Goal: Information Seeking & Learning: Learn about a topic

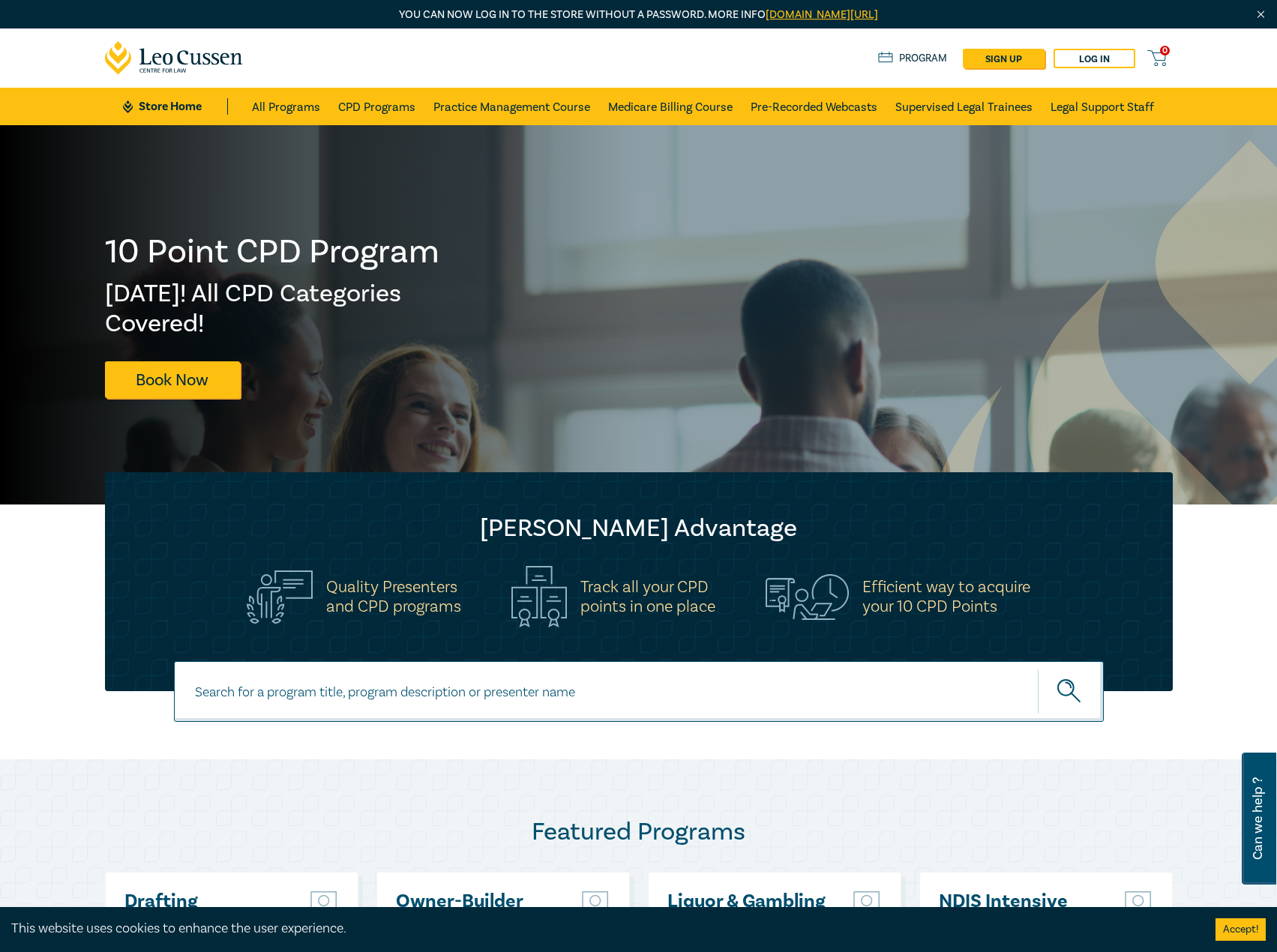
click at [359, 662] on input at bounding box center [639, 691] width 930 height 60
type input "m"
type input "smsf"
click at [1038, 669] on button "submit" at bounding box center [1071, 692] width 66 height 46
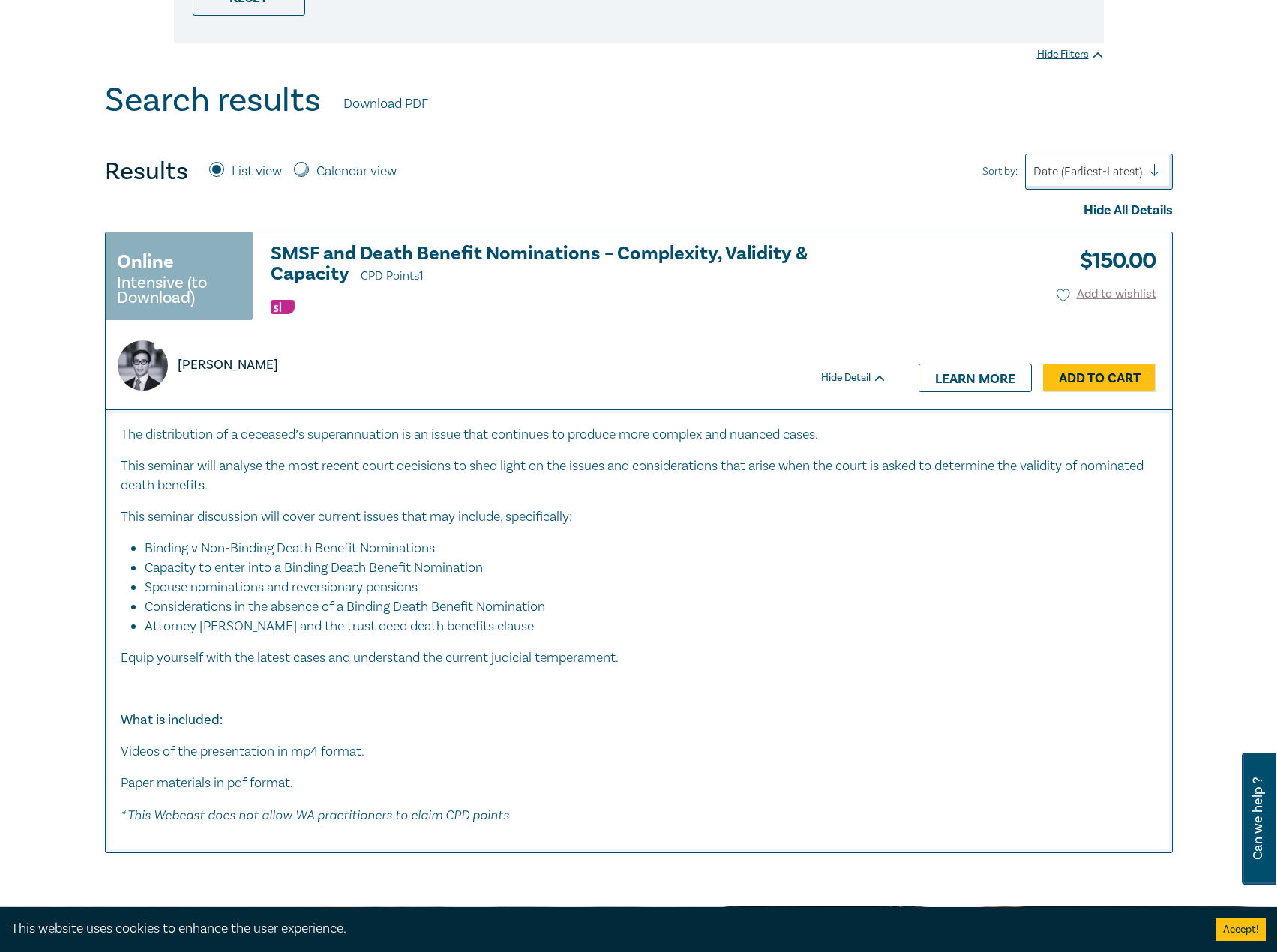
scroll to position [500, 0]
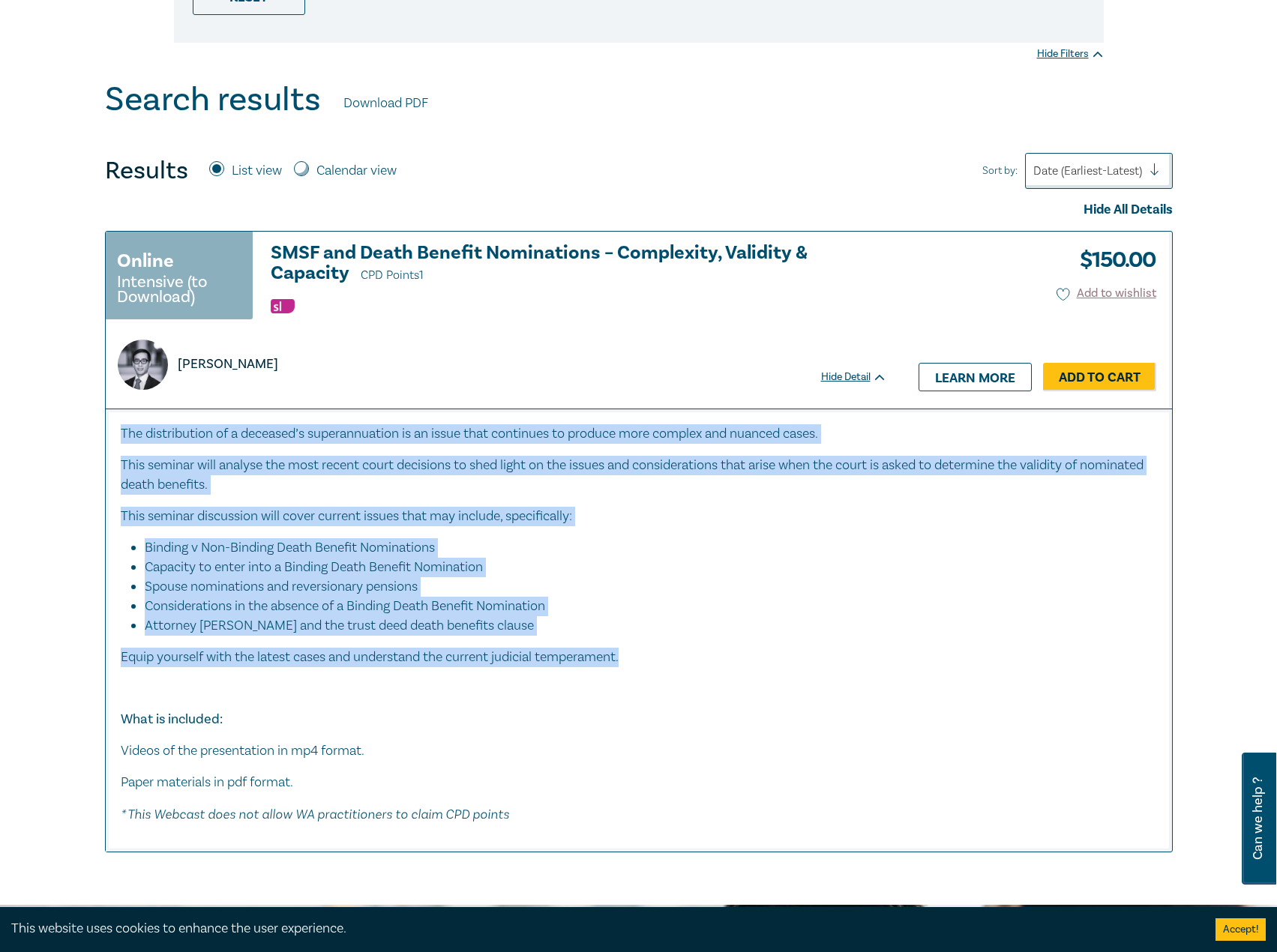
drag, startPoint x: 123, startPoint y: 421, endPoint x: 658, endPoint y: 659, distance: 585.6
click at [658, 659] on div "The distribution of a deceased’s superannuation is an issue that continues to p…" at bounding box center [639, 631] width 1067 height 444
click at [658, 659] on p "Equip yourself with the latest cases and understand the current judicial temper…" at bounding box center [639, 657] width 1037 height 20
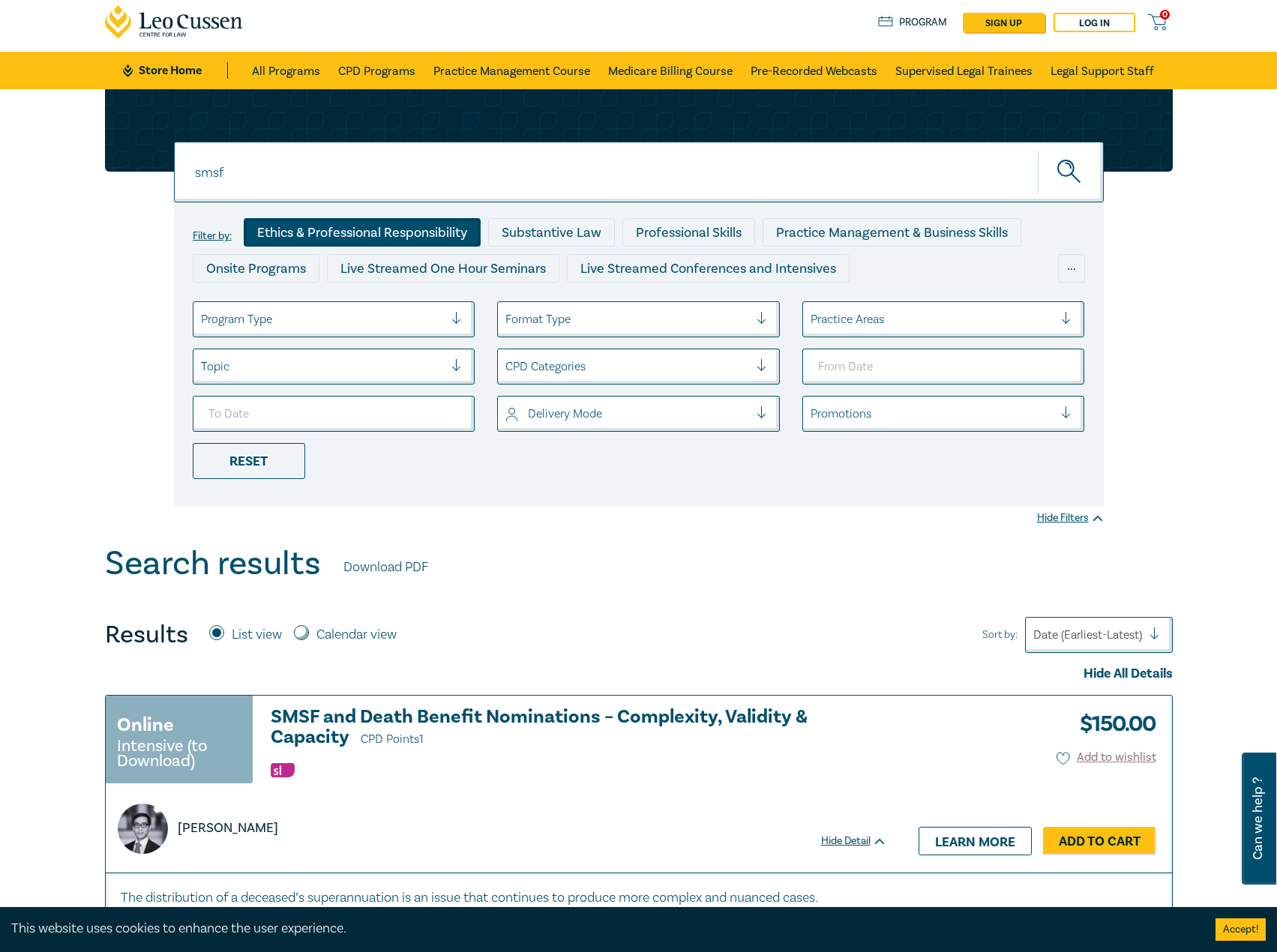
scroll to position [0, 0]
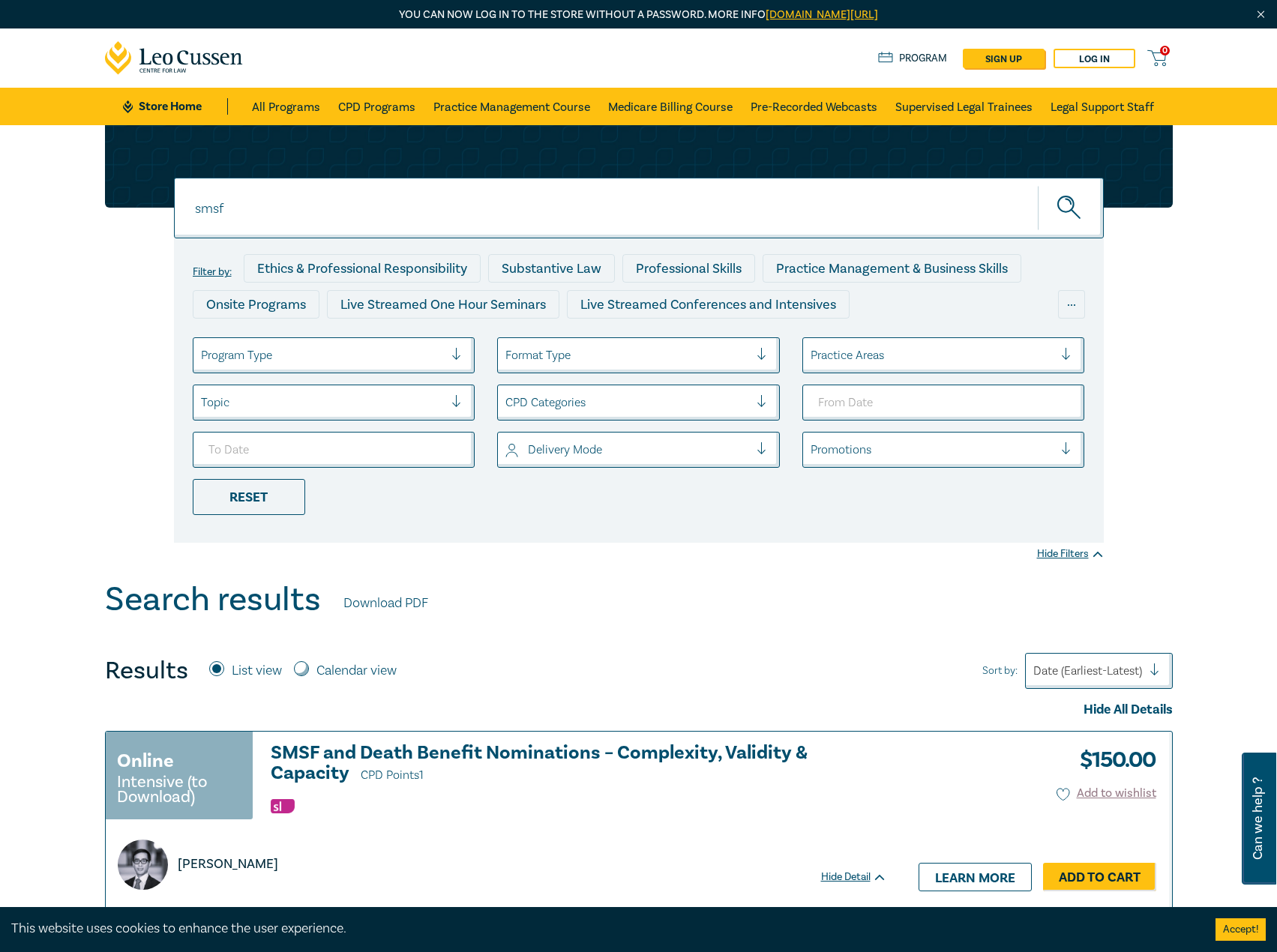
drag, startPoint x: 335, startPoint y: 206, endPoint x: -1, endPoint y: 249, distance: 338.7
type input "trust documents"
click at [1038, 185] on button "submit" at bounding box center [1071, 208] width 66 height 46
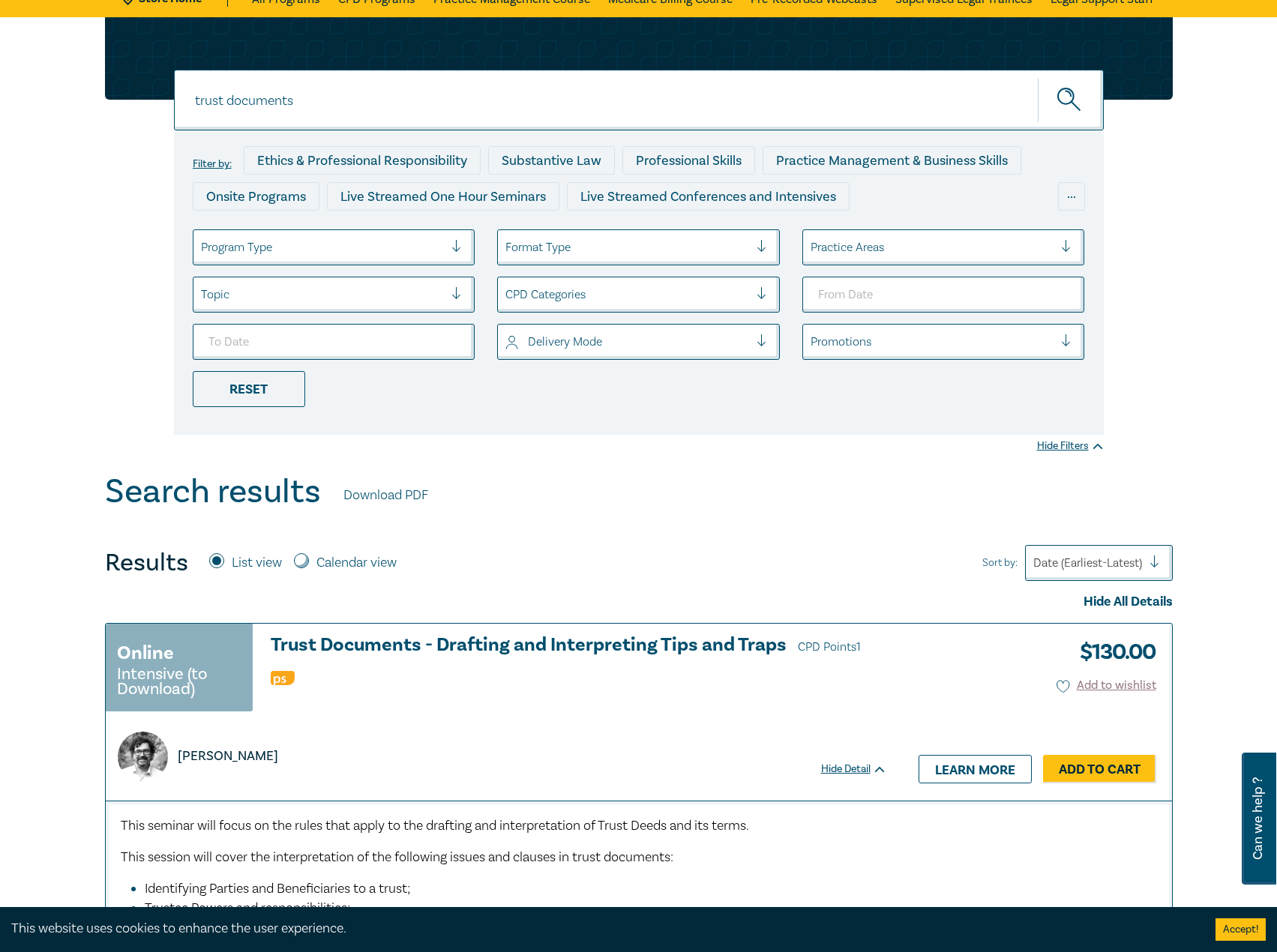
scroll to position [500, 0]
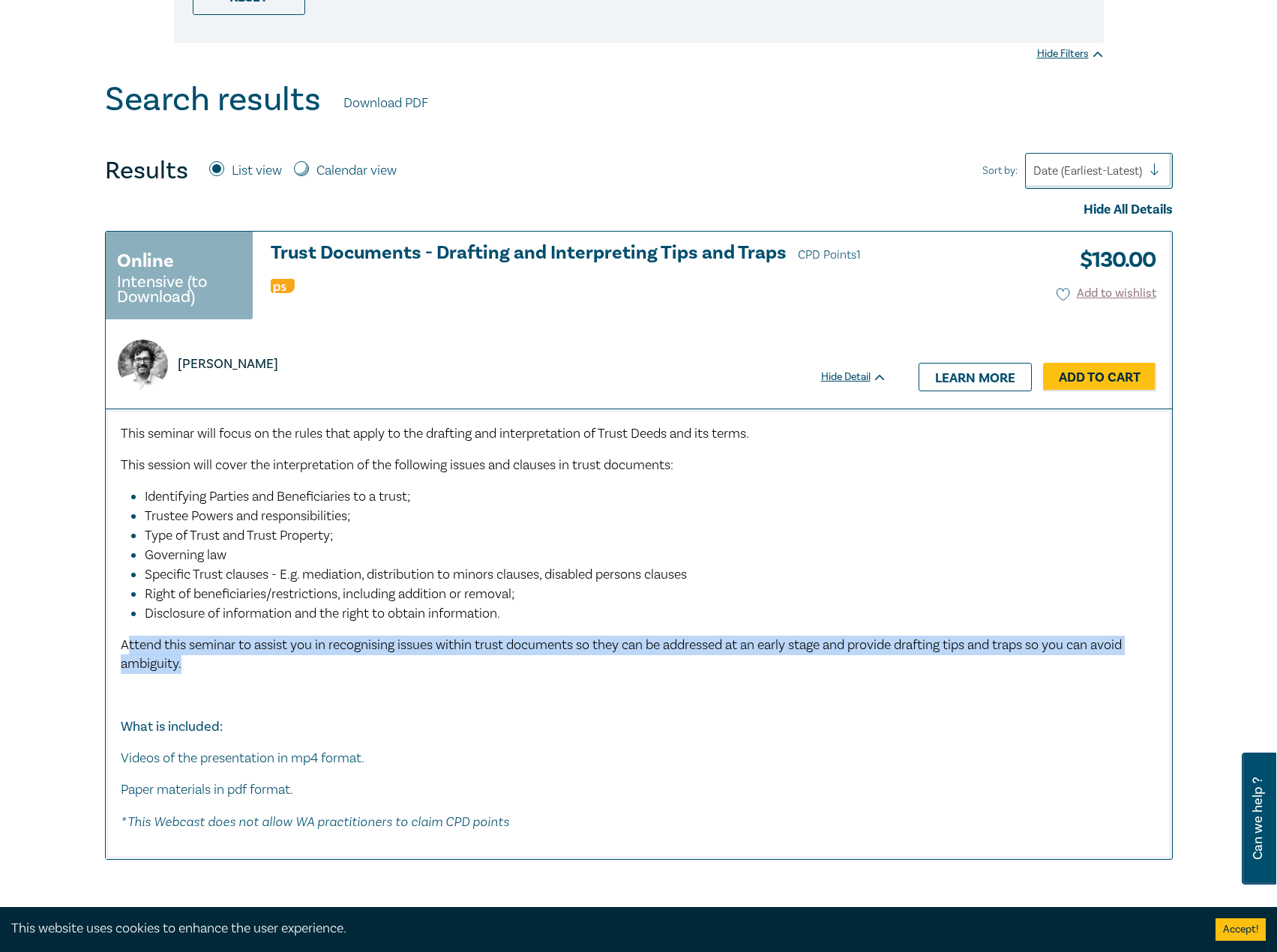
drag, startPoint x: 256, startPoint y: 662, endPoint x: 125, endPoint y: 628, distance: 135.3
click at [125, 628] on div "﻿This seminar will focus on the rules that apply to the drafting and interpreta…" at bounding box center [639, 628] width 1037 height 408
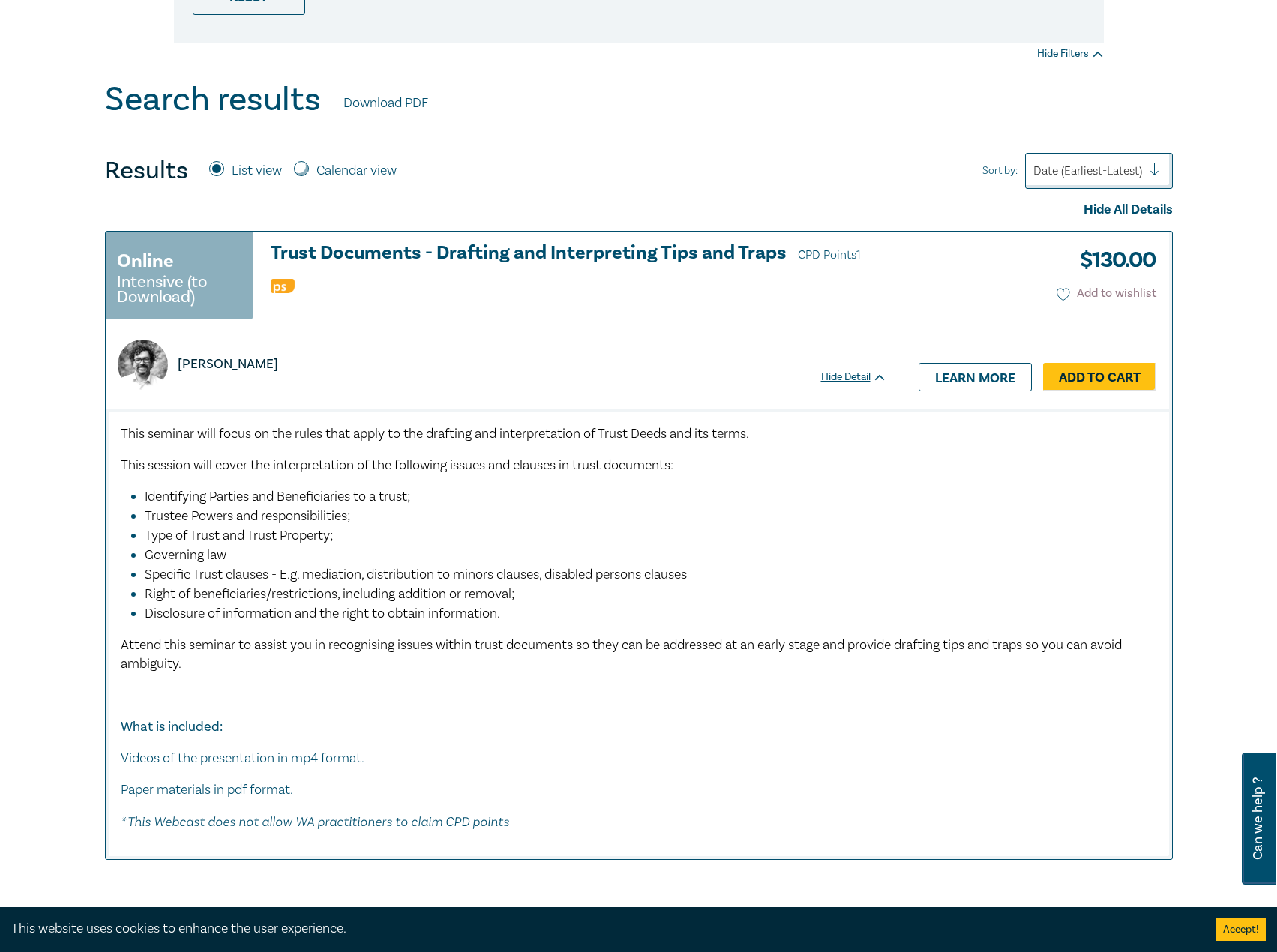
click at [102, 574] on div "Online Intensive (to Download) Trust Documents - Drafting and Interpreting Tips…" at bounding box center [639, 545] width 1086 height 629
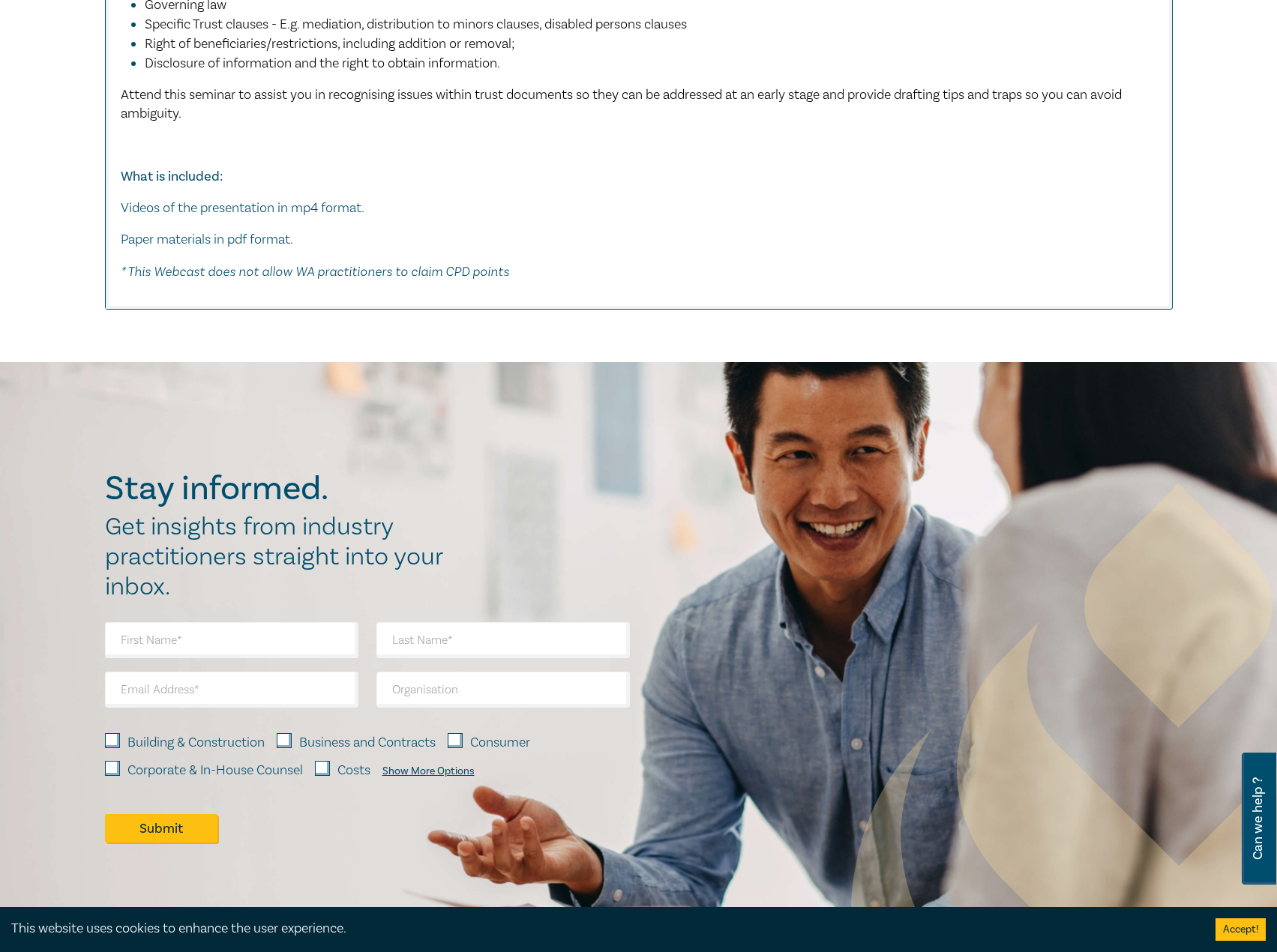
scroll to position [1490, 0]
